Goal: Transaction & Acquisition: Purchase product/service

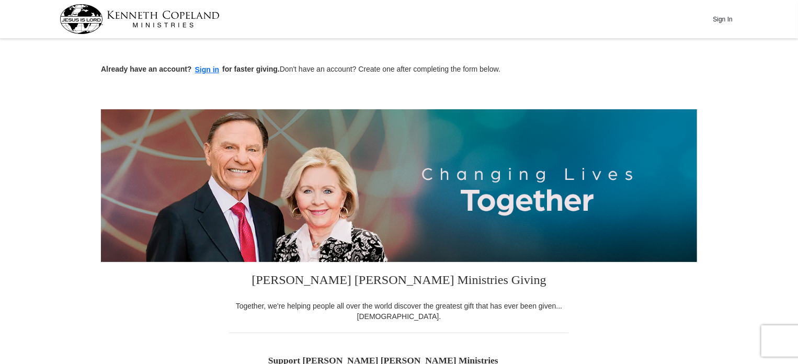
click at [719, 20] on button "Sign In" at bounding box center [722, 19] width 31 height 16
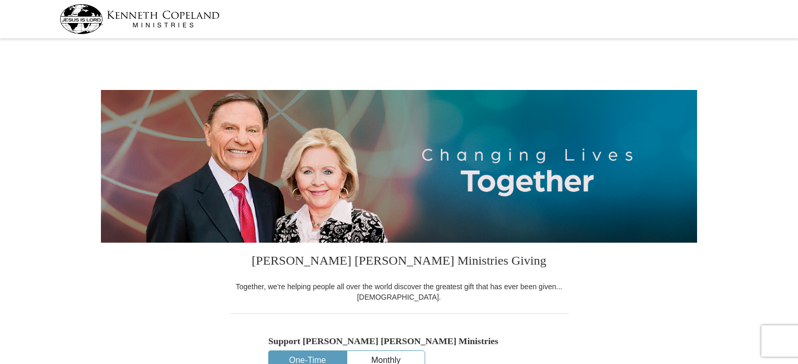
select select "NJ"
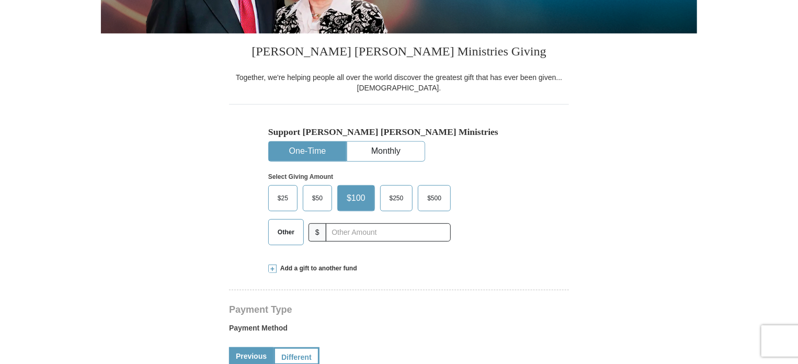
click at [319, 196] on span "$50" at bounding box center [317, 198] width 21 height 16
click at [0, 0] on input "$50" at bounding box center [0, 0] width 0 height 0
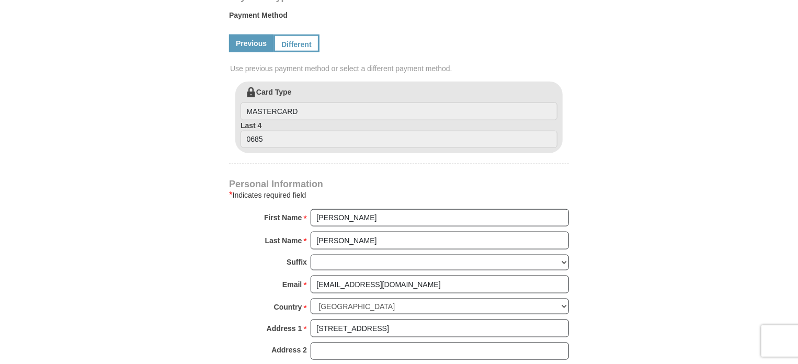
scroll to position [523, 0]
click at [295, 39] on link "Different" at bounding box center [295, 42] width 44 height 18
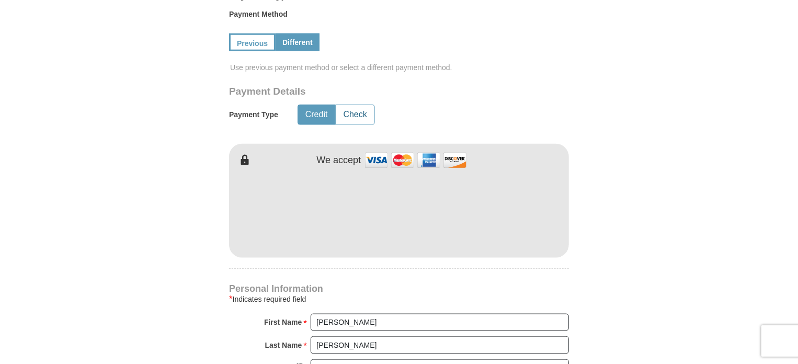
click at [368, 116] on button "Check" at bounding box center [355, 114] width 38 height 19
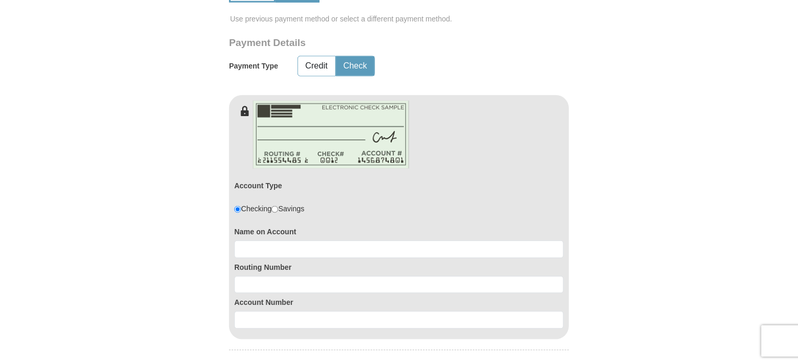
scroll to position [627, 0]
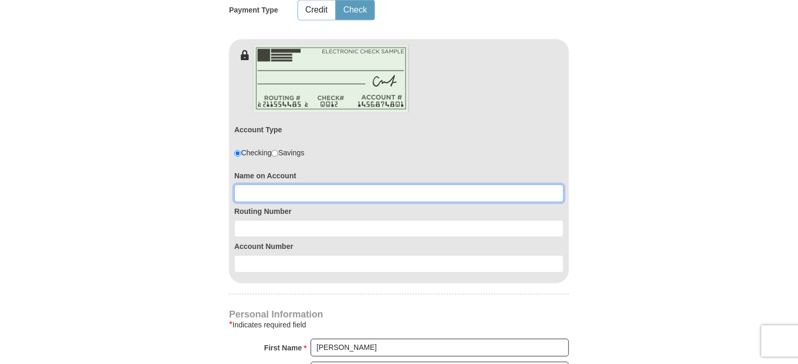
click at [274, 193] on input at bounding box center [398, 194] width 329 height 18
type input "Jean Blancato"
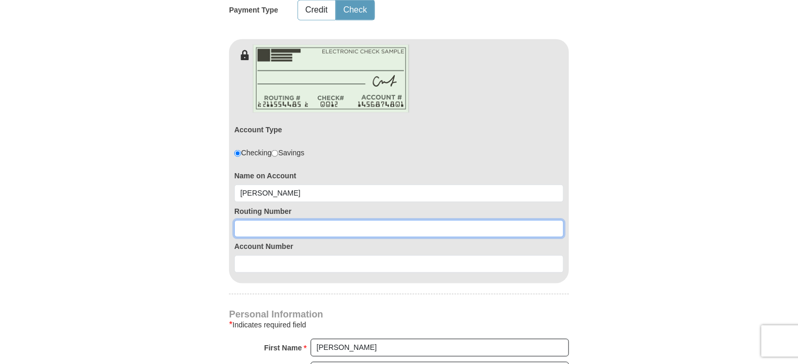
click at [257, 222] on input at bounding box center [398, 229] width 329 height 18
type input "211176574"
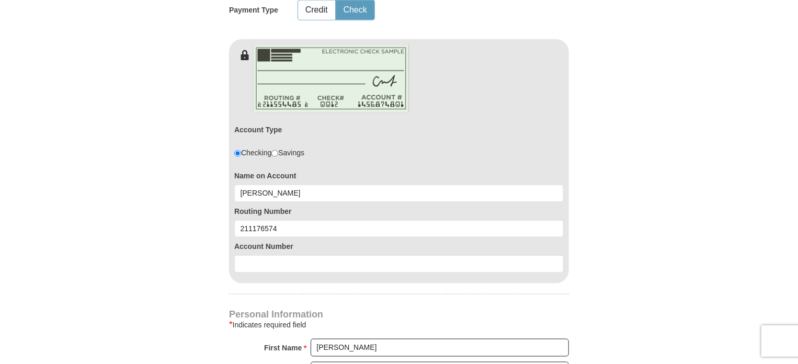
click at [253, 252] on div "Account Number" at bounding box center [398, 255] width 329 height 36
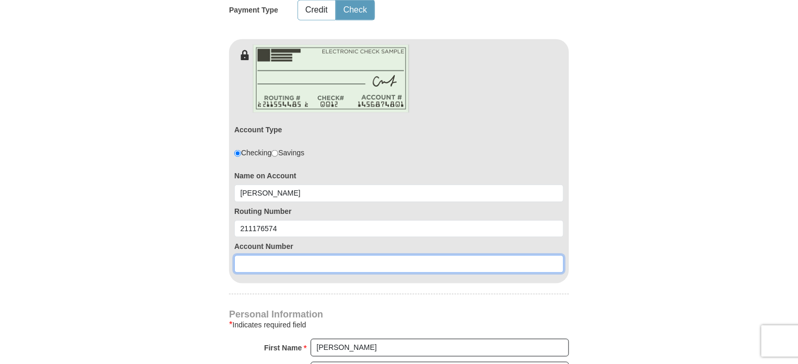
click at [253, 256] on input at bounding box center [398, 264] width 329 height 18
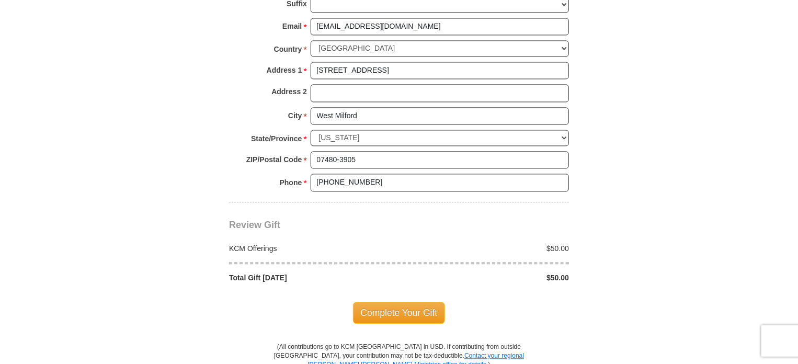
scroll to position [1045, 0]
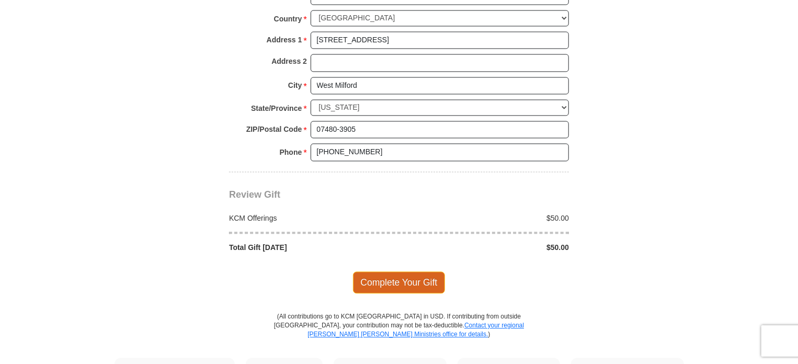
type input "0099360"
click at [395, 280] on span "Complete Your Gift" at bounding box center [399, 282] width 93 height 22
